Goal: Navigation & Orientation: Find specific page/section

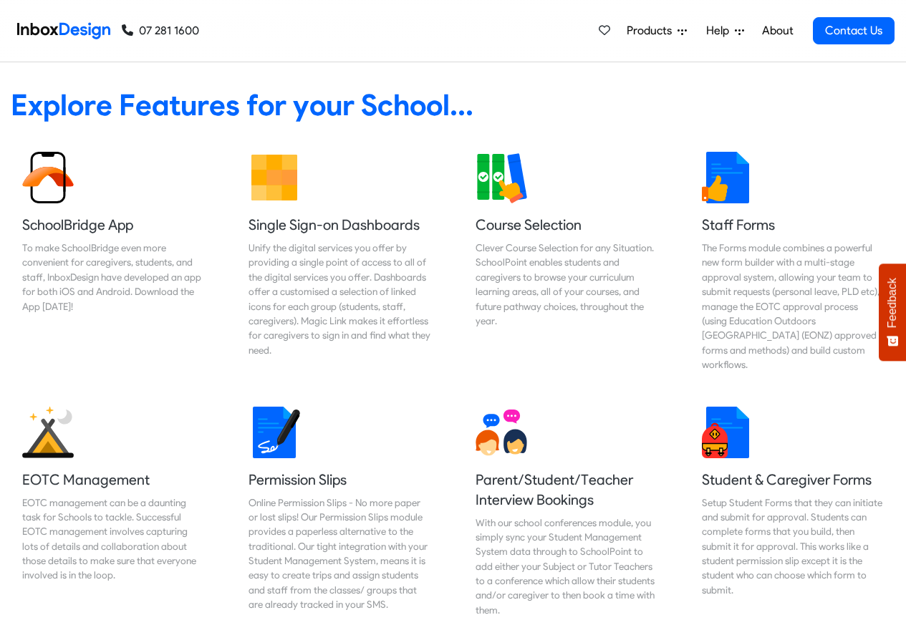
scroll to position [2991, 0]
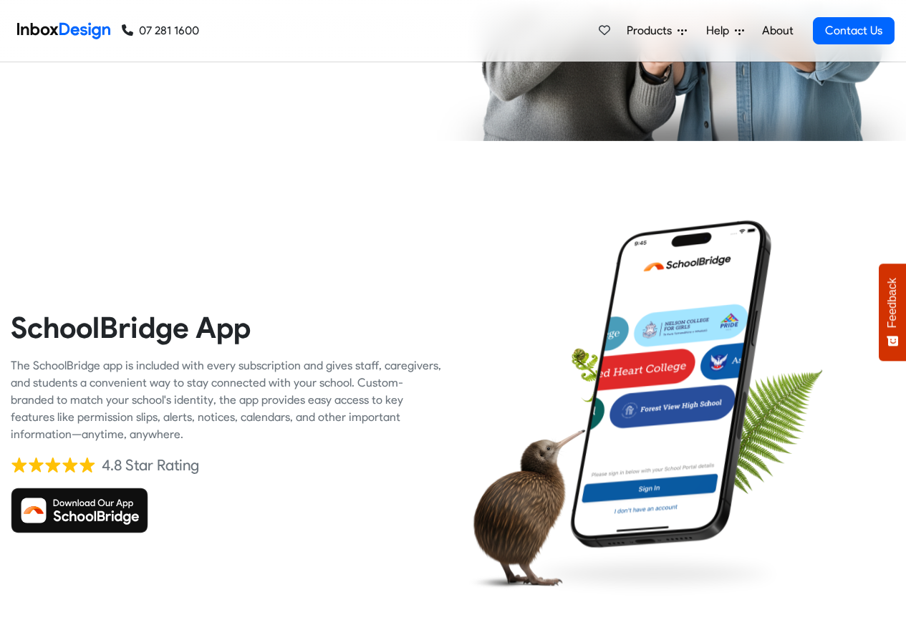
checkbox input "true"
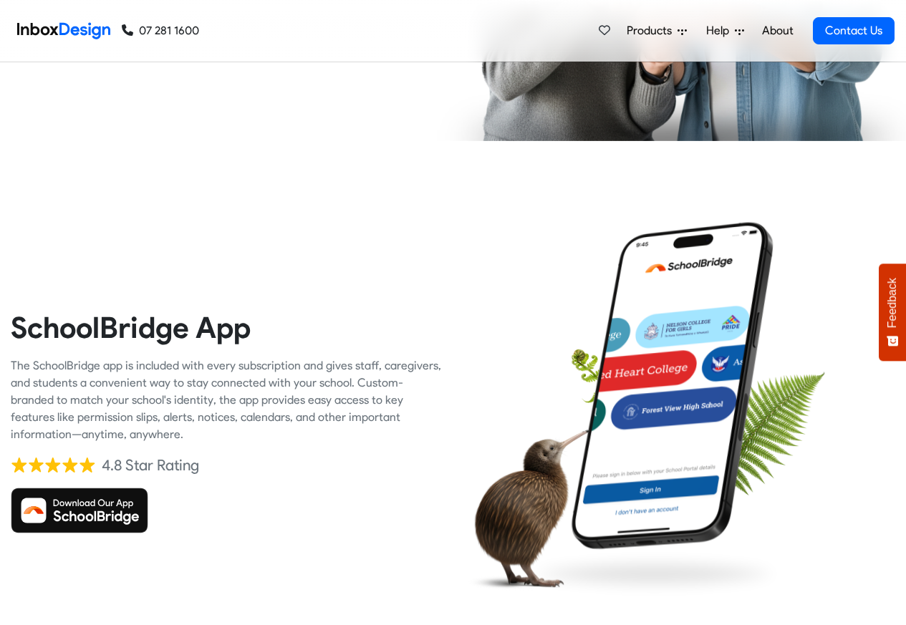
checkbox input "true"
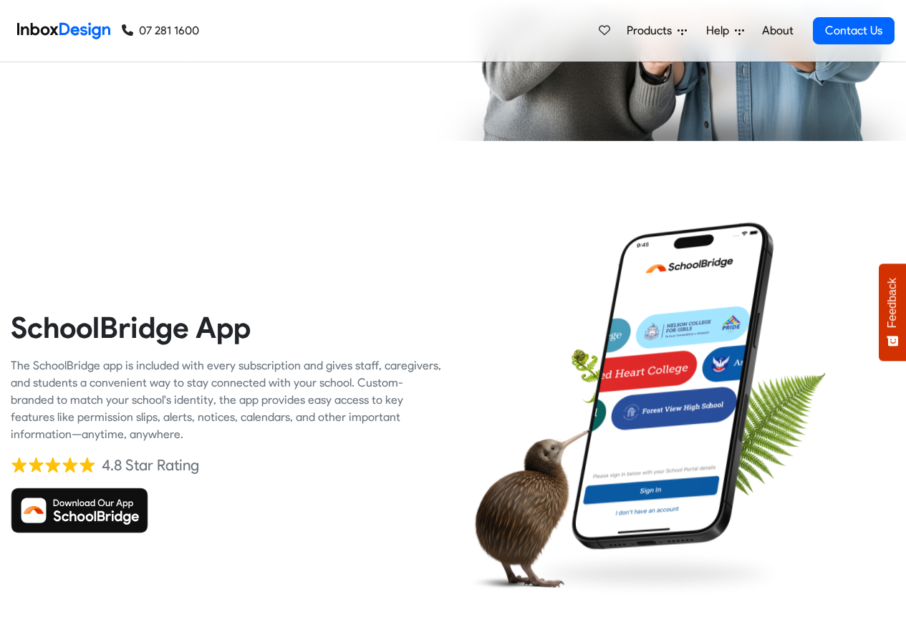
checkbox input "true"
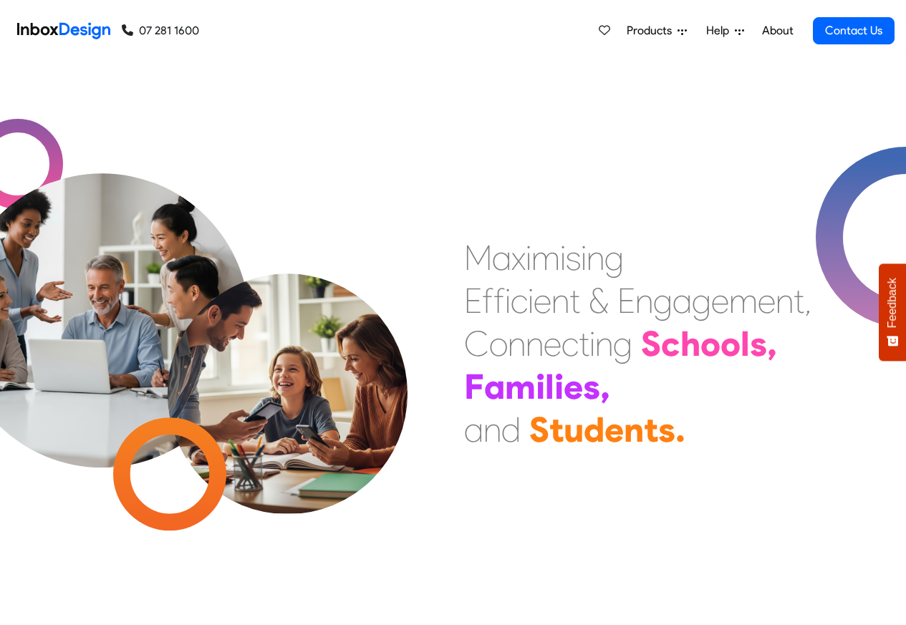
click at [649, 31] on span "Products" at bounding box center [652, 30] width 51 height 17
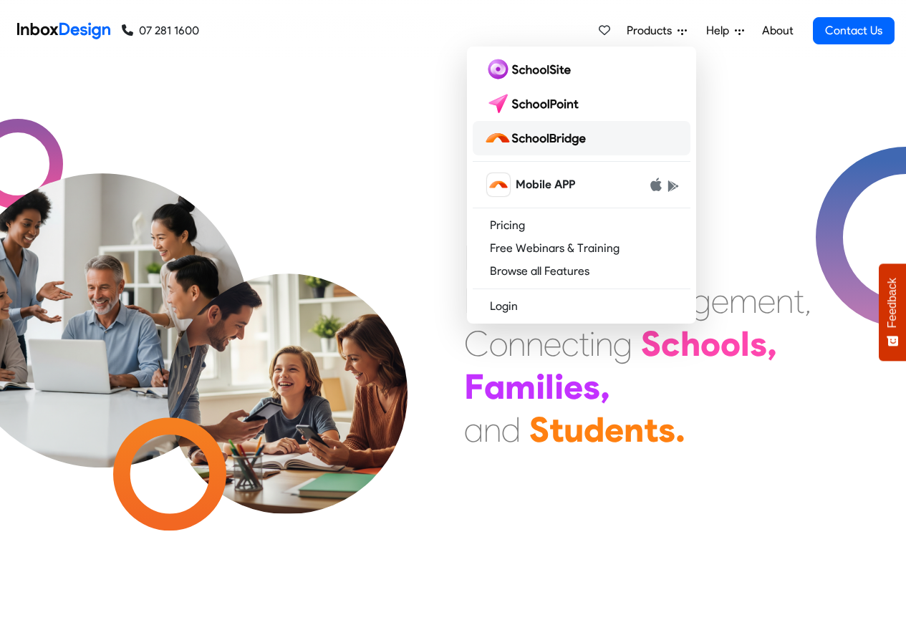
click at [535, 140] on img at bounding box center [537, 138] width 107 height 23
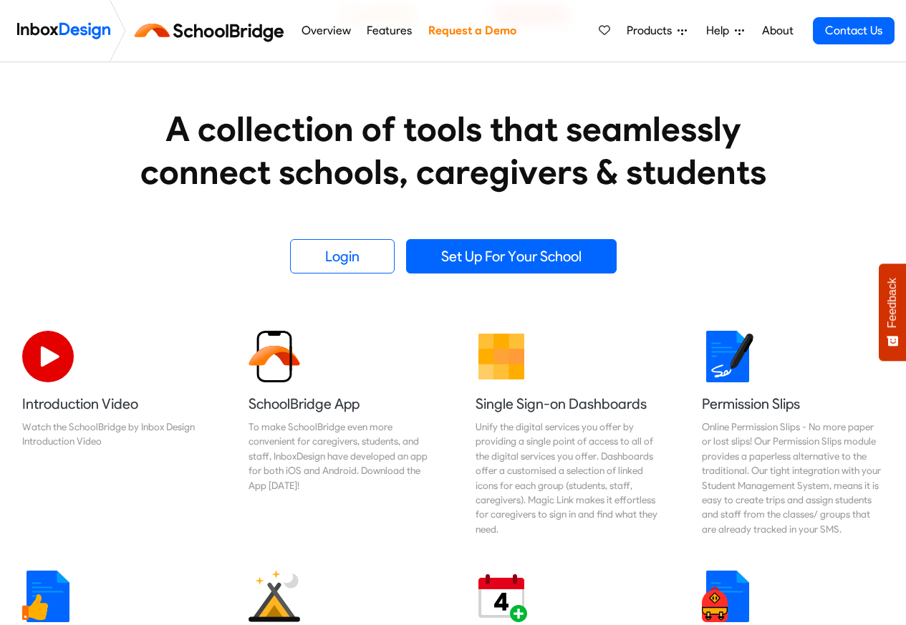
scroll to position [86, 0]
